Goal: Task Accomplishment & Management: Use online tool/utility

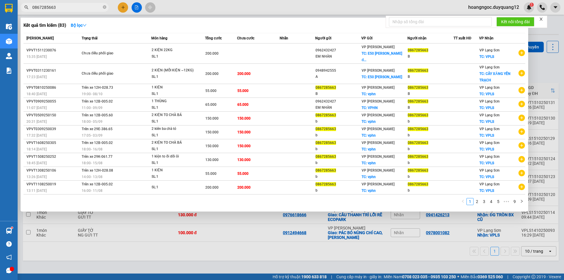
click at [67, 4] on input "0867285663" at bounding box center [66, 7] width 69 height 6
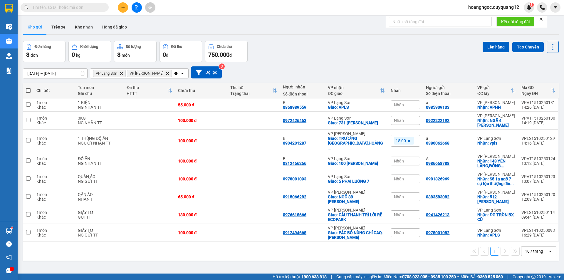
paste input "0357257473"
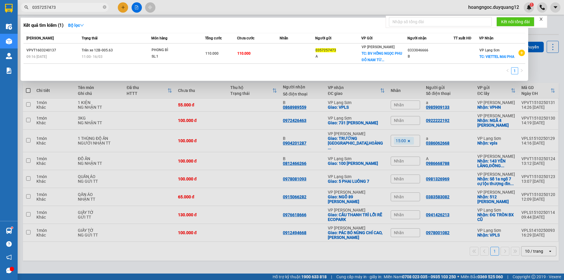
click at [124, 7] on div at bounding box center [282, 140] width 564 height 280
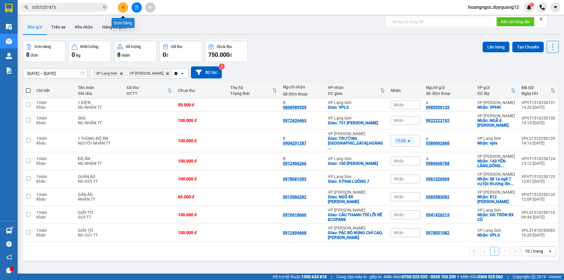
click at [124, 7] on icon "plus" at bounding box center [122, 7] width 3 height 0
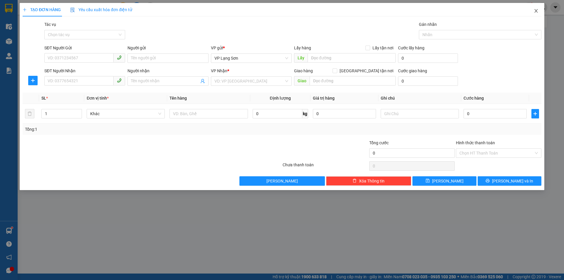
click at [537, 9] on icon "close" at bounding box center [536, 11] width 5 height 5
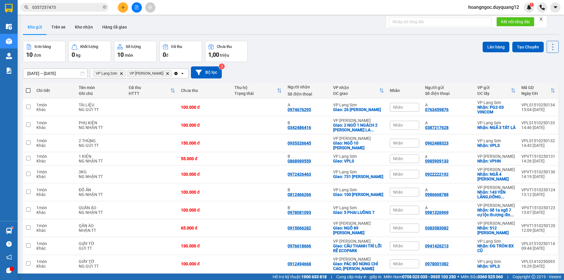
click at [76, 6] on input "0357257473" at bounding box center [66, 7] width 69 height 6
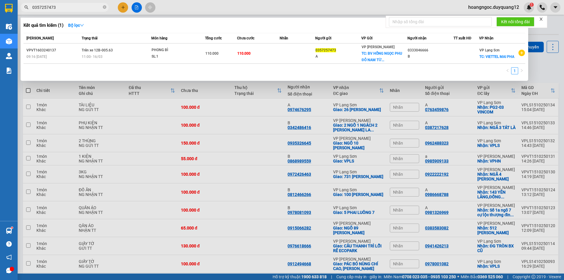
click at [76, 6] on input "0357257473" at bounding box center [66, 7] width 69 height 6
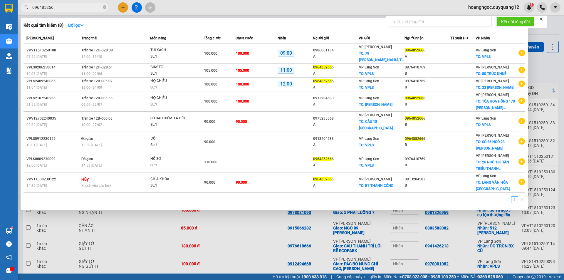
type input "096485266"
click at [539, 61] on div at bounding box center [282, 140] width 564 height 280
